Goal: Use online tool/utility: Utilize a website feature to perform a specific function

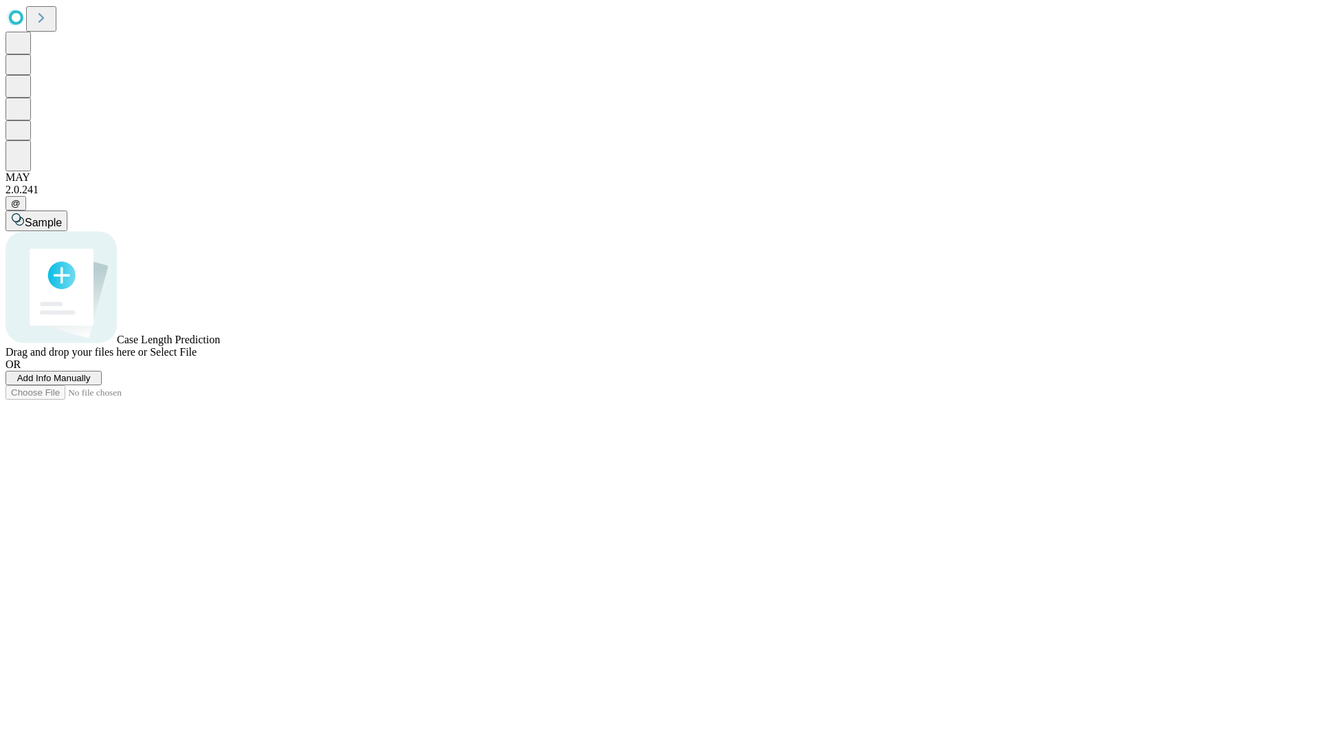
click at [91, 383] on span "Add Info Manually" at bounding box center [54, 378] width 74 height 10
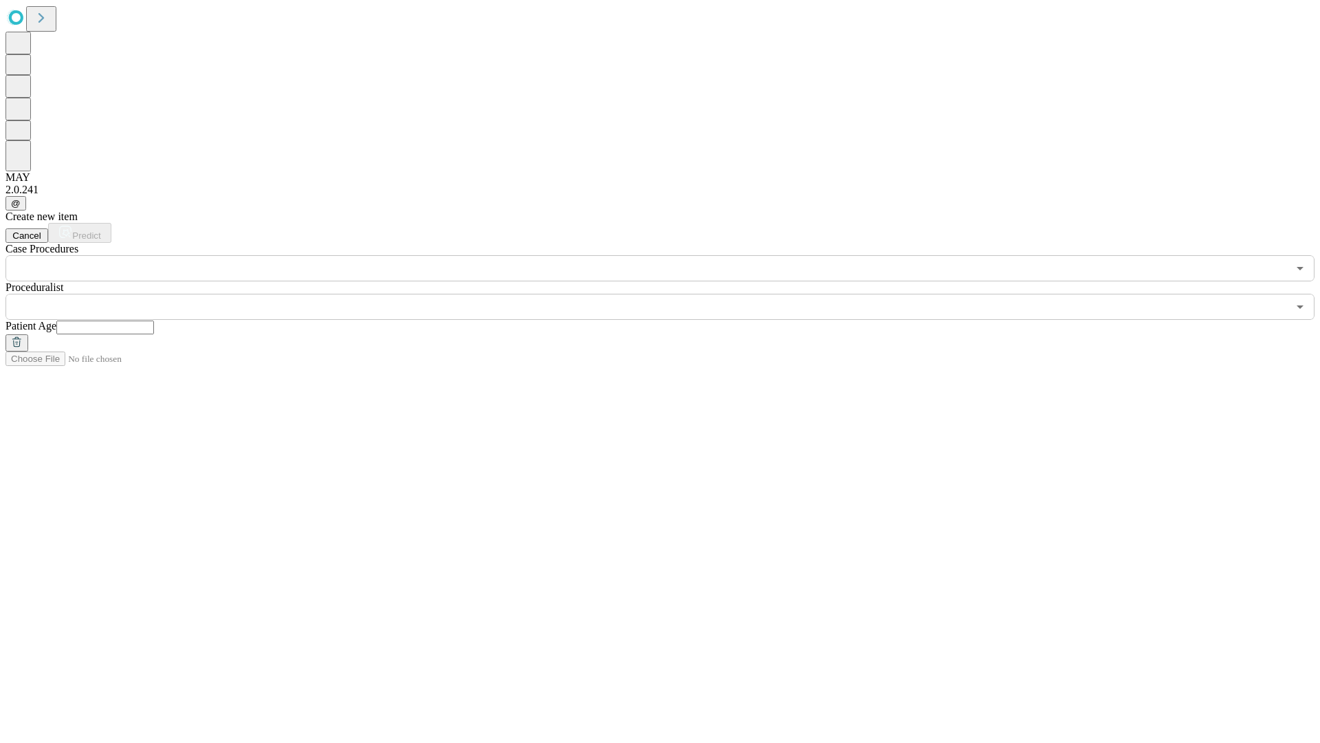
click at [154, 320] on input "text" at bounding box center [105, 327] width 98 height 14
type input "**"
click at [670, 294] on input "text" at bounding box center [647, 307] width 1283 height 26
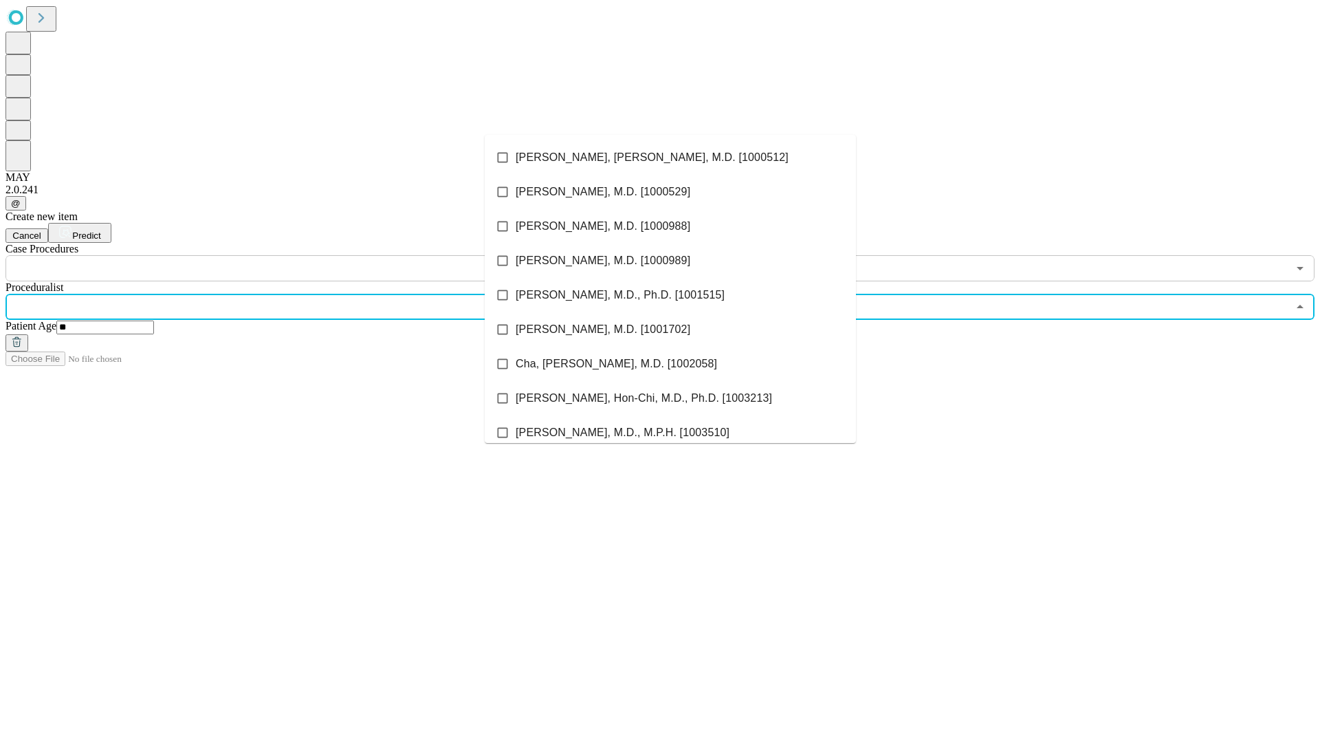
click at [671, 157] on li "[PERSON_NAME], [PERSON_NAME], M.D. [1000512]" at bounding box center [670, 157] width 371 height 34
click at [289, 255] on input "text" at bounding box center [647, 268] width 1283 height 26
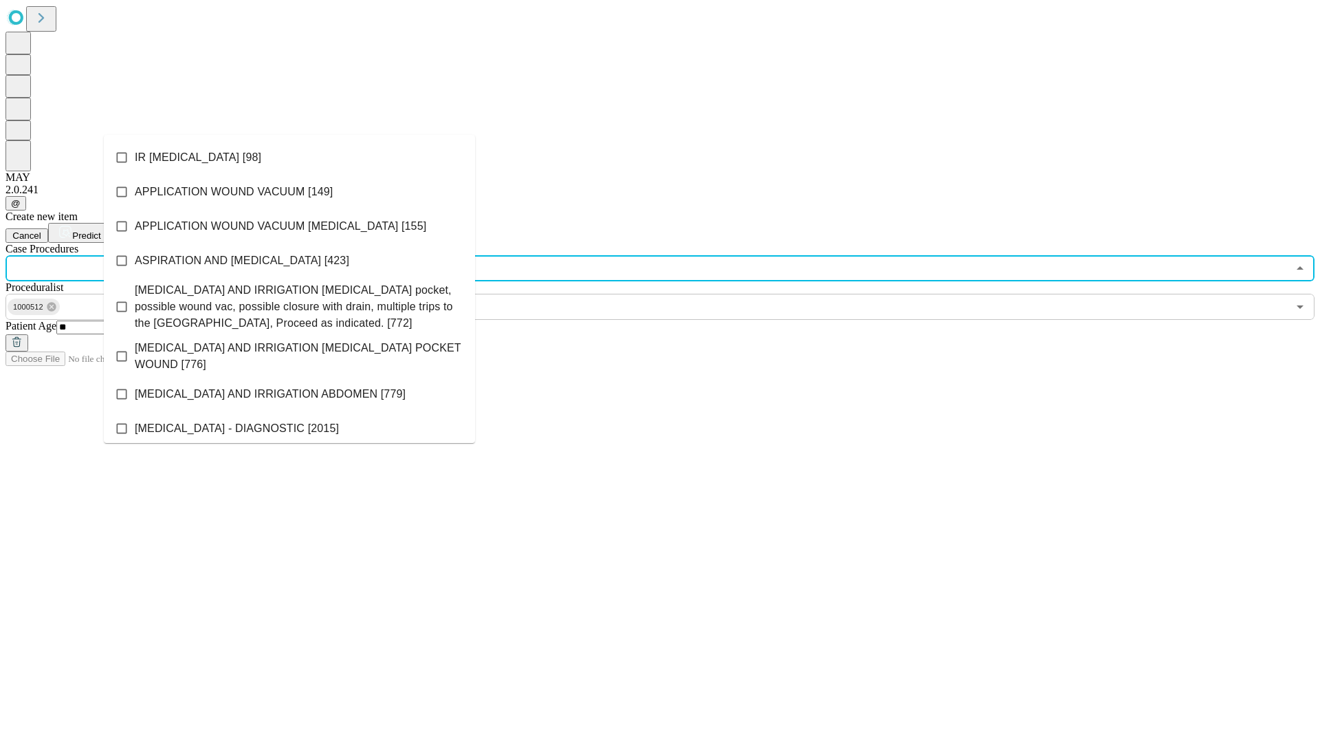
click at [290, 157] on li "IR [MEDICAL_DATA] [98]" at bounding box center [289, 157] width 371 height 34
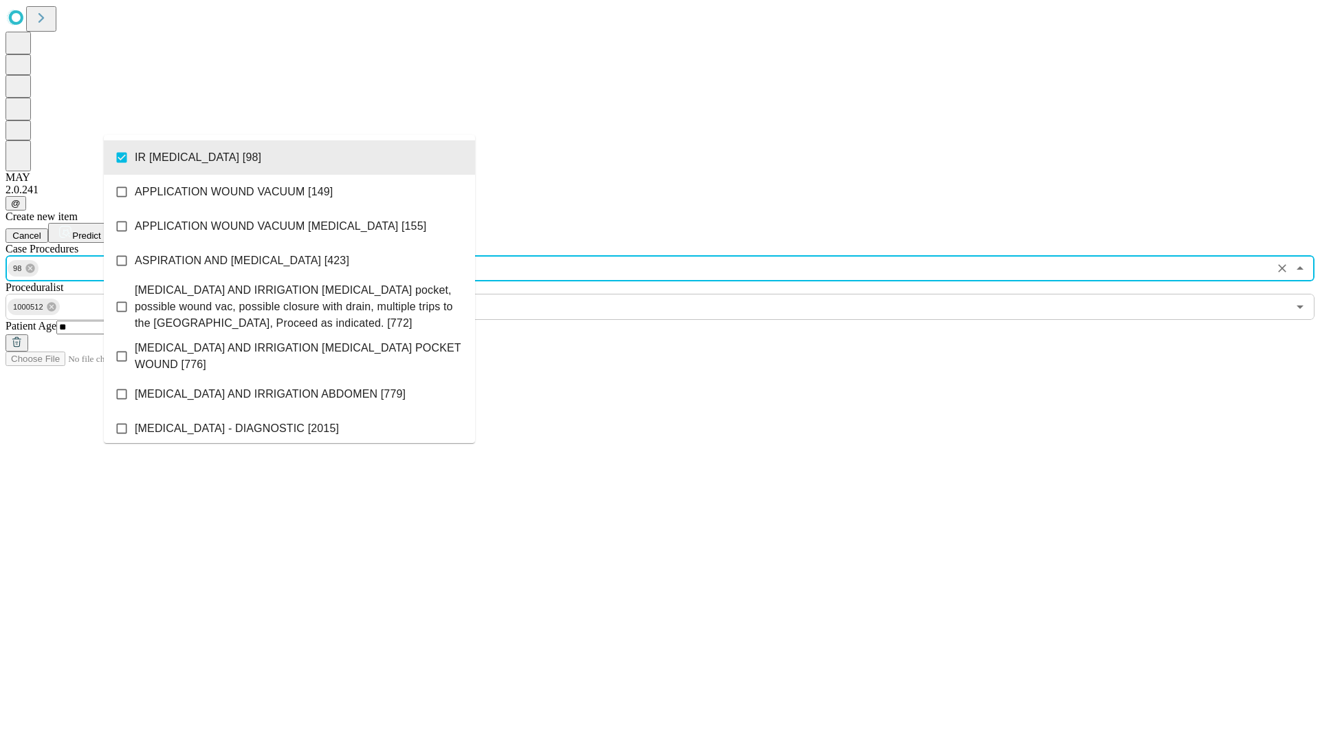
click at [100, 230] on span "Predict" at bounding box center [86, 235] width 28 height 10
